Goal: Contribute content

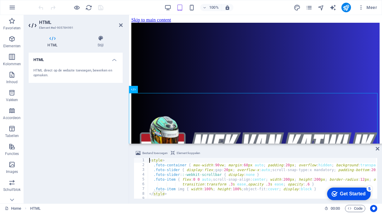
scroll to position [215, 0]
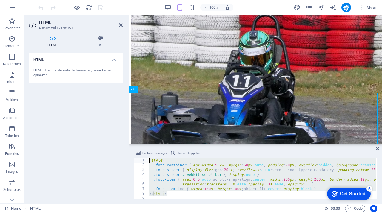
drag, startPoint x: 181, startPoint y: 194, endPoint x: 129, endPoint y: 154, distance: 65.9
click at [129, 154] on div "Bestand toevoegen Element koppelen <style> 1 2 3 4 5 6 7 8 9 10 11 < style > .f…" at bounding box center [255, 174] width 253 height 59
drag, startPoint x: 170, startPoint y: 192, endPoint x: 146, endPoint y: 158, distance: 42.2
click at [146, 158] on div "</style> 1 2 3 4 5 6 7 8 9 10 11 < style > .foto-container { max-width : 90 vw …" at bounding box center [256, 178] width 244 height 41
type textarea "<style> .foto-container { max-width:90vw; margin:60px auto; padding:20px; overf…"
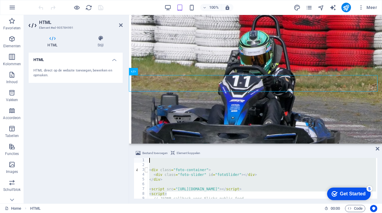
drag, startPoint x: 184, startPoint y: 195, endPoint x: 145, endPoint y: 172, distance: 44.7
click at [140, 162] on div "1 2 3 4 5 6 7 8 9 10 11 < div class = "foto-container" > < div class = "foto-sl…" at bounding box center [256, 178] width 244 height 41
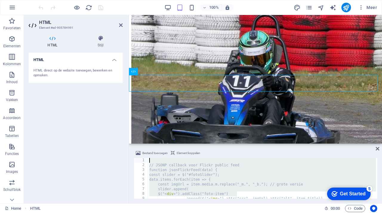
drag, startPoint x: 239, startPoint y: 194, endPoint x: 138, endPoint y: 161, distance: 105.9
click at [138, 161] on div "1 2 3 4 5 6 7 8 9 10 11 // JSONP callback voor Flickr public feed function json…" at bounding box center [256, 178] width 244 height 41
type textarea "// JSONP callback voor Flickr public feed"
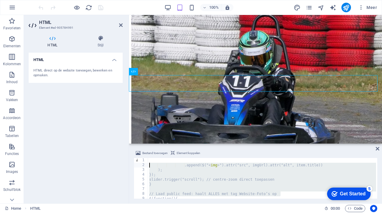
drag, startPoint x: 287, startPoint y: 194, endPoint x: 131, endPoint y: 163, distance: 158.7
click at [131, 163] on div "Bestand toevoegen Element koppelen 1 2 3 4 5 6 7 8 9 10 11 .append($(" < img > …" at bounding box center [255, 174] width 253 height 59
type textarea ".append($("<img>").attr("src", imgUrl).attr("alt", item.title)) );"
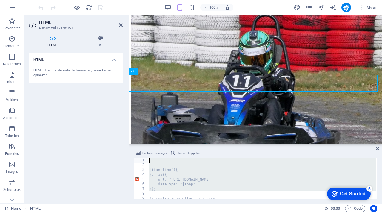
drag, startPoint x: 185, startPoint y: 193, endPoint x: 132, endPoint y: 161, distance: 61.4
click at [132, 161] on div "Bestand toevoegen Element koppelen 1 2 3 4 5 6 7 8 9 10 11 $(function(){ $.ajax…" at bounding box center [255, 174] width 253 height 59
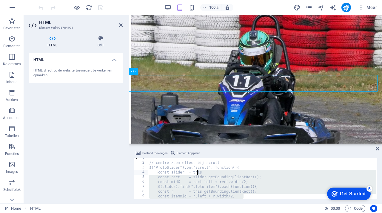
scroll to position [0, 0]
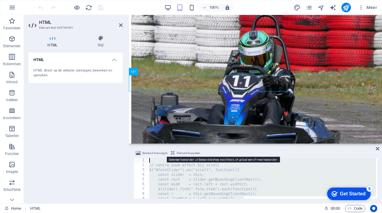
drag, startPoint x: 247, startPoint y: 197, endPoint x: 162, endPoint y: 156, distance: 93.8
click at [162, 155] on div "Bestand toevoegen Element koppelen 1 2 3 4 5 6 7 8 9 10 // centre-zoom-effect b…" at bounding box center [256, 173] width 244 height 49
type textarea "// centre-zoom-effect bij scroll"
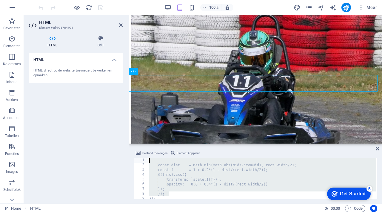
drag, startPoint x: 214, startPoint y: 191, endPoint x: 163, endPoint y: 164, distance: 58.3
click at [160, 160] on div "const dist = Math.min(Math.abs(midX-itemMid), rect.width/2); const f = 1 + 0.2*…" at bounding box center [262, 183] width 228 height 50
type textarea "const dist = Math.min(Math.abs(midX-itemMid), rect.width/2);"
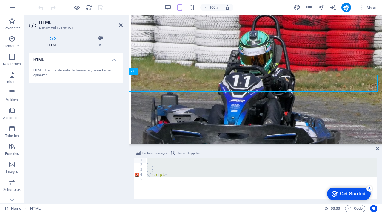
drag, startPoint x: 195, startPoint y: 185, endPoint x: 140, endPoint y: 160, distance: 59.8
click at [140, 160] on div "1 2 3 4 5 }); }); </ script > ההההההההההההההההההההההההההההההההההההההההההההההההה…" at bounding box center [256, 178] width 244 height 41
type textarea "});"
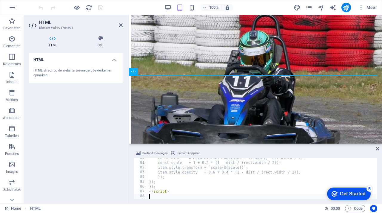
scroll to position [380, 0]
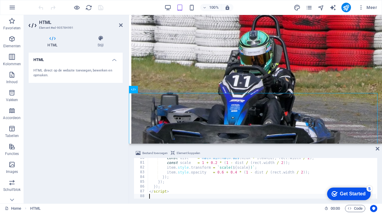
click at [243, 152] on div "Bestand toevoegen Element koppelen" at bounding box center [256, 153] width 244 height 9
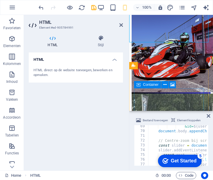
scroll to position [164, 0]
